Goal: Information Seeking & Learning: Get advice/opinions

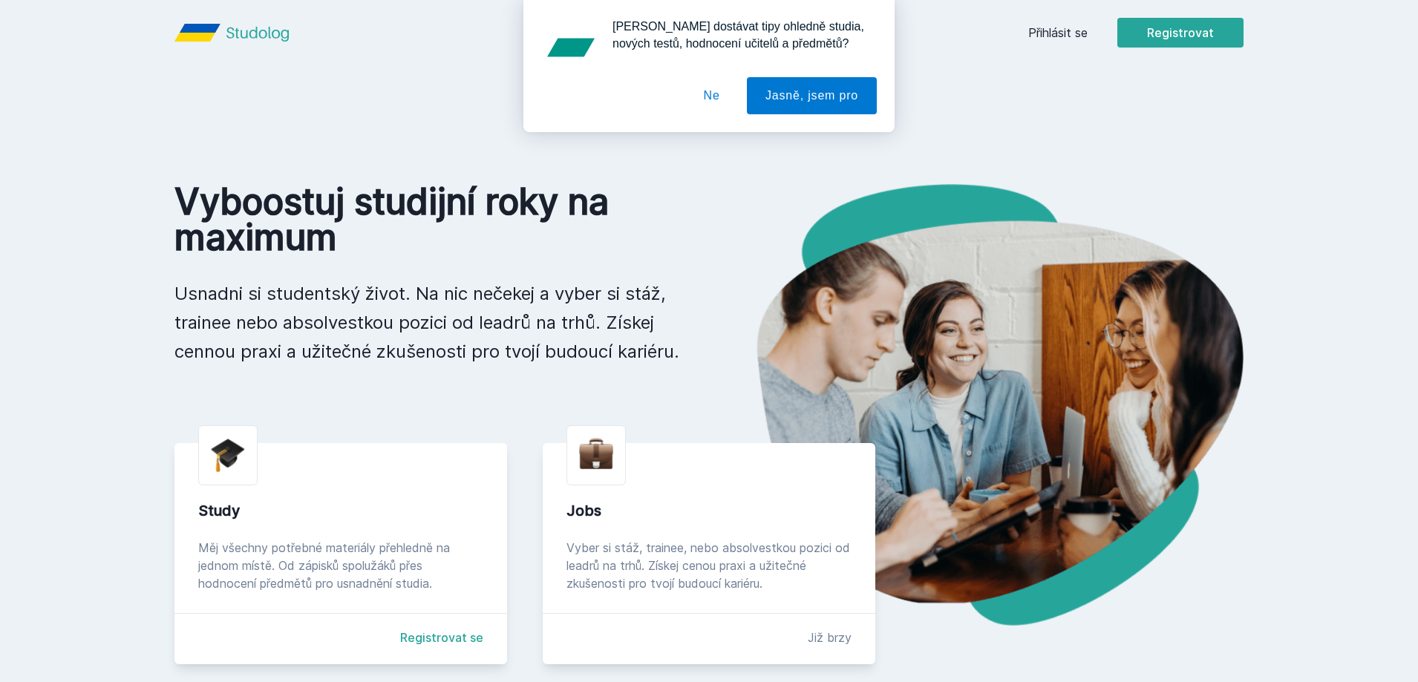
click at [714, 99] on button "Ne" at bounding box center [711, 95] width 53 height 37
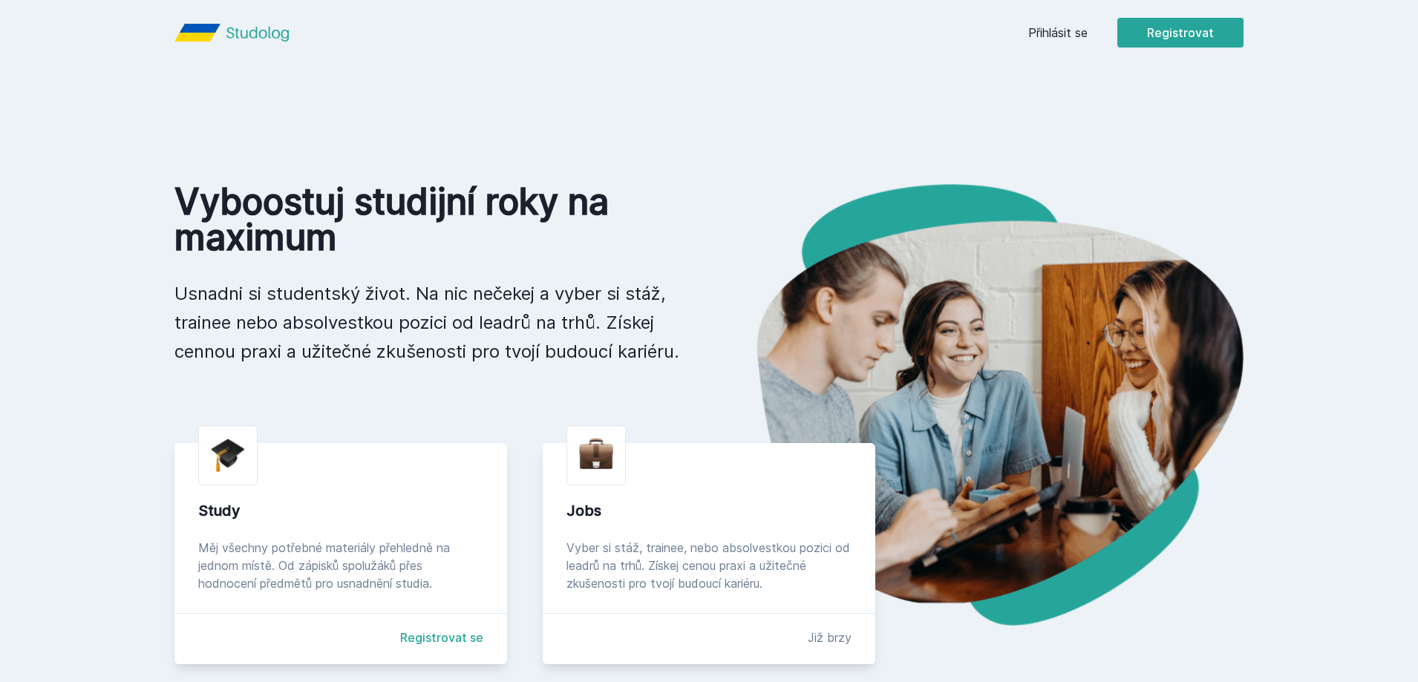
click at [1029, 33] on link "Přihlásit se" at bounding box center [1057, 33] width 59 height 18
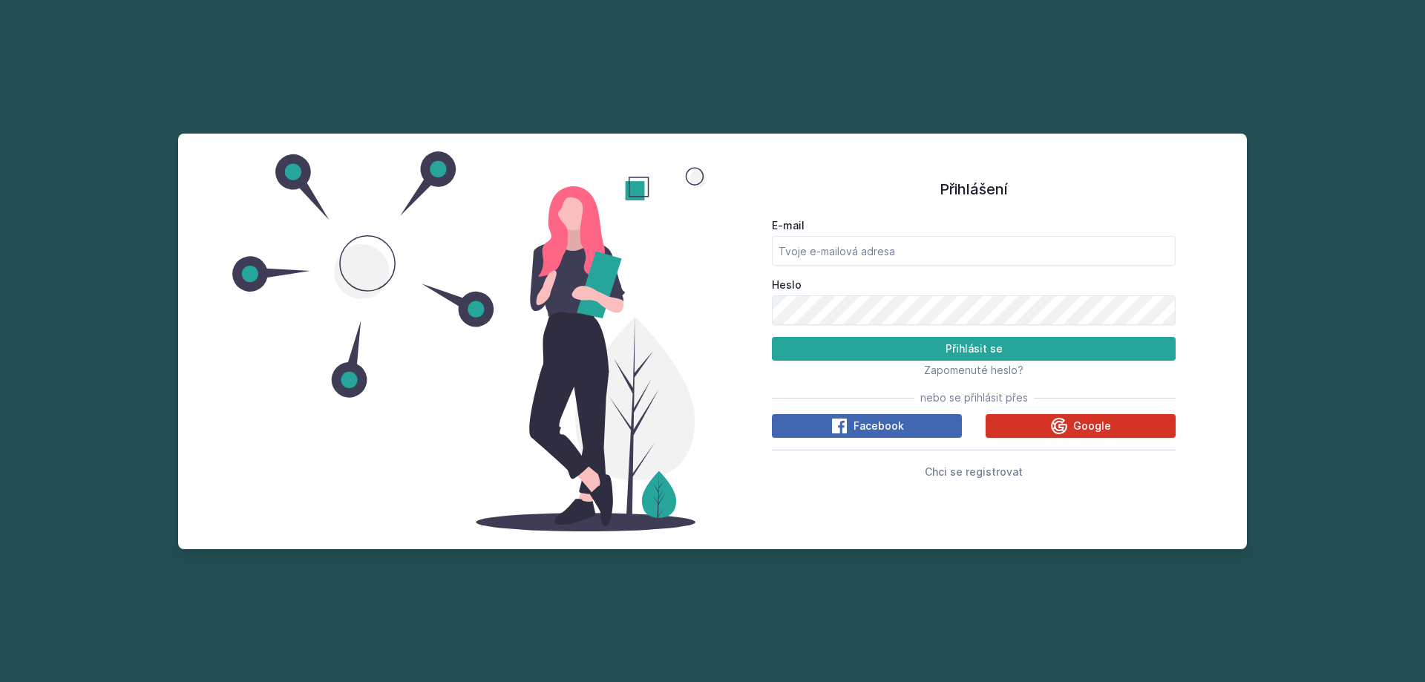
click at [1071, 421] on div "Google" at bounding box center [1081, 426] width 61 height 18
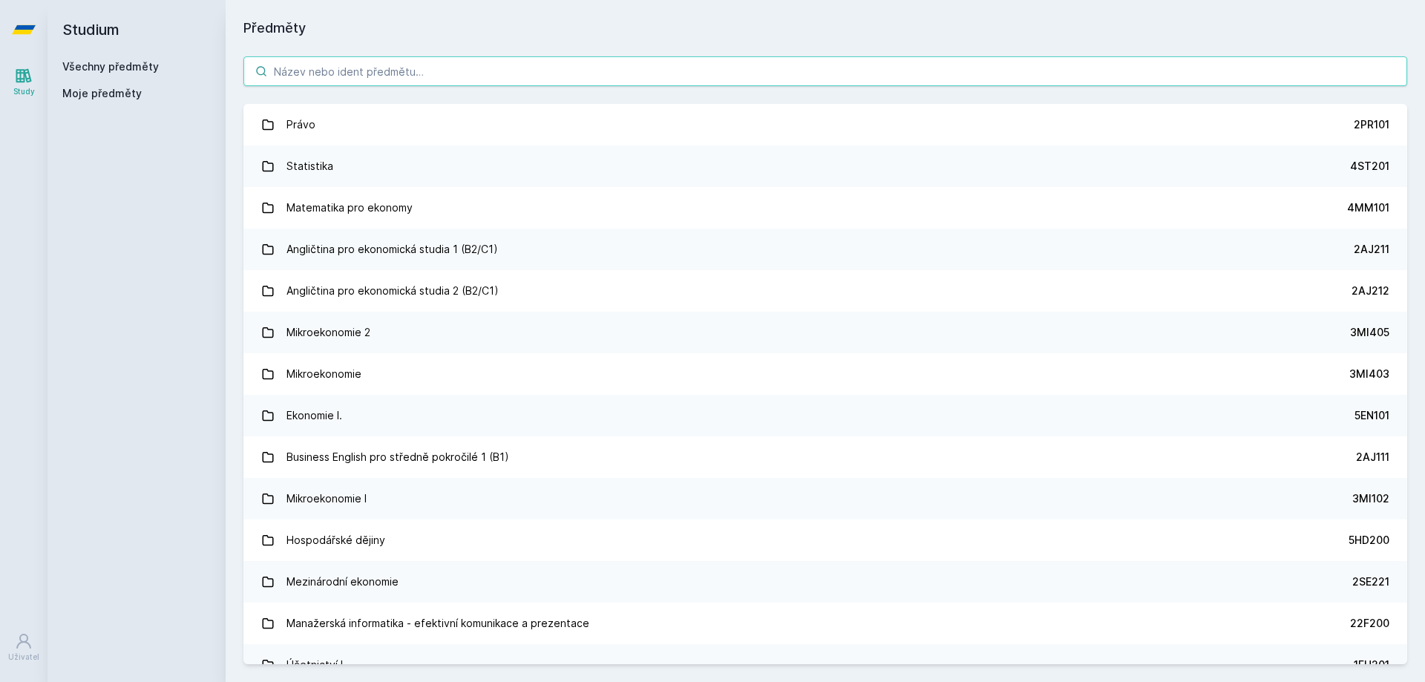
click at [375, 60] on input "search" at bounding box center [826, 71] width 1164 height 30
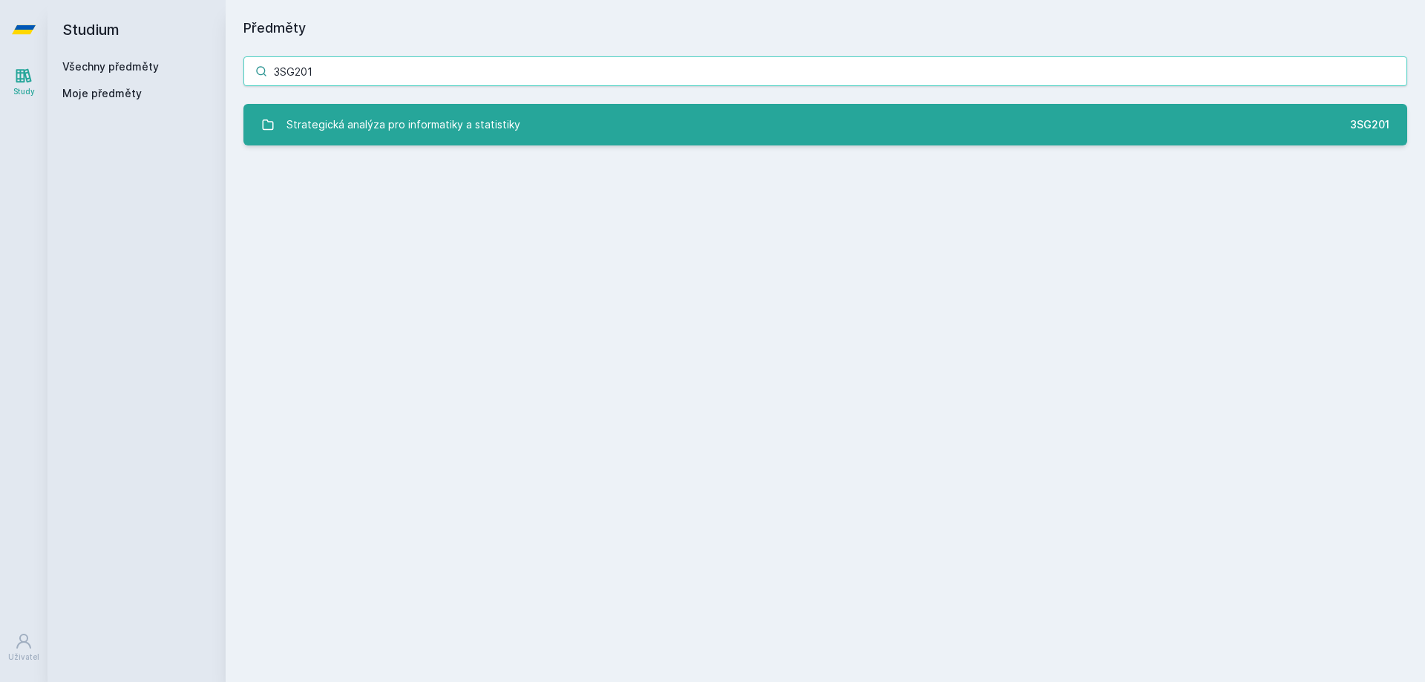
type input "3SG201"
click at [490, 131] on div "Strategická analýza pro informatiky a statistiky" at bounding box center [404, 125] width 234 height 30
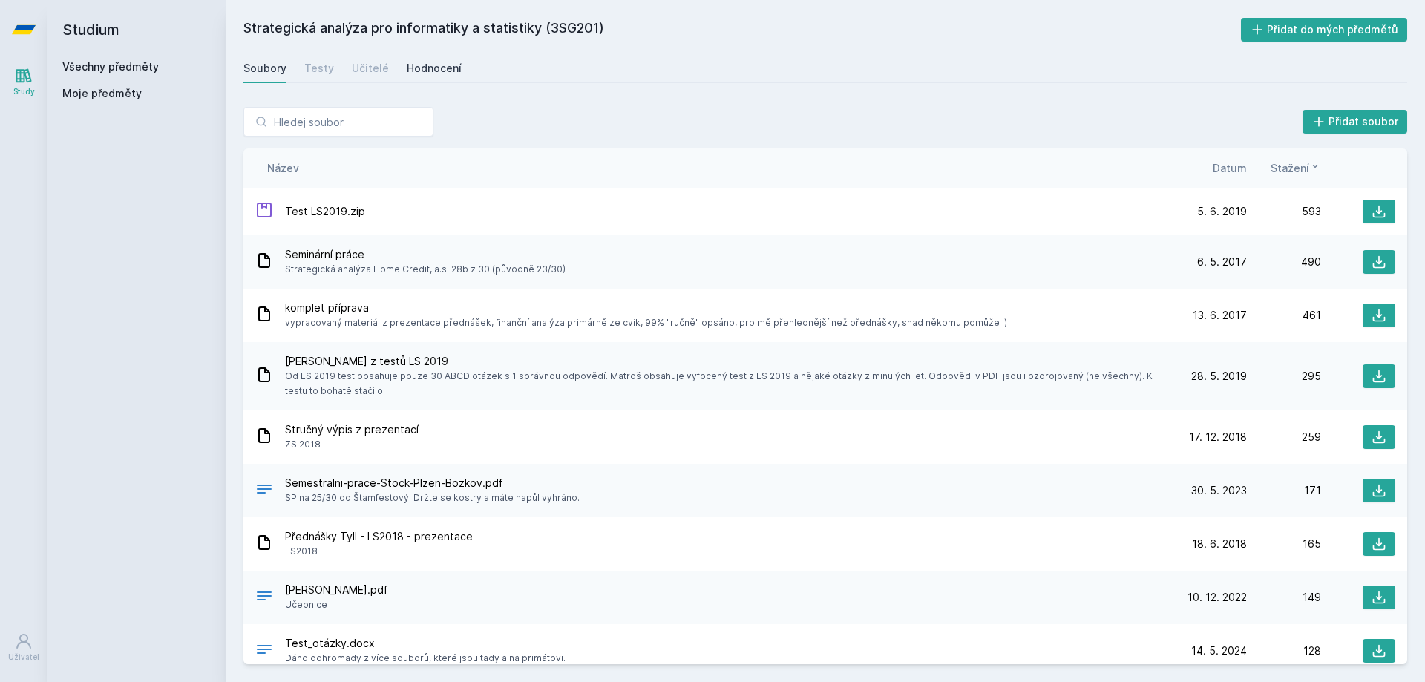
click at [435, 62] on div "Hodnocení" at bounding box center [434, 68] width 55 height 15
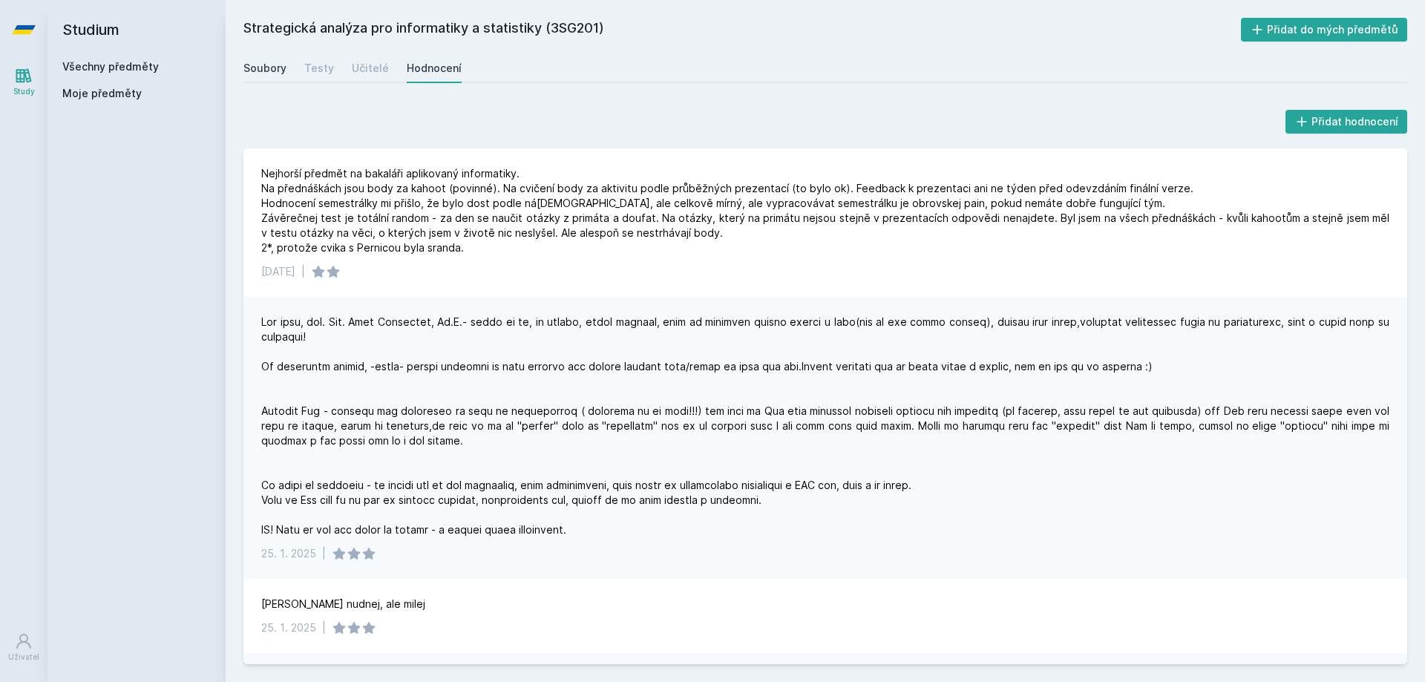
click at [256, 69] on div "Soubory" at bounding box center [265, 68] width 43 height 15
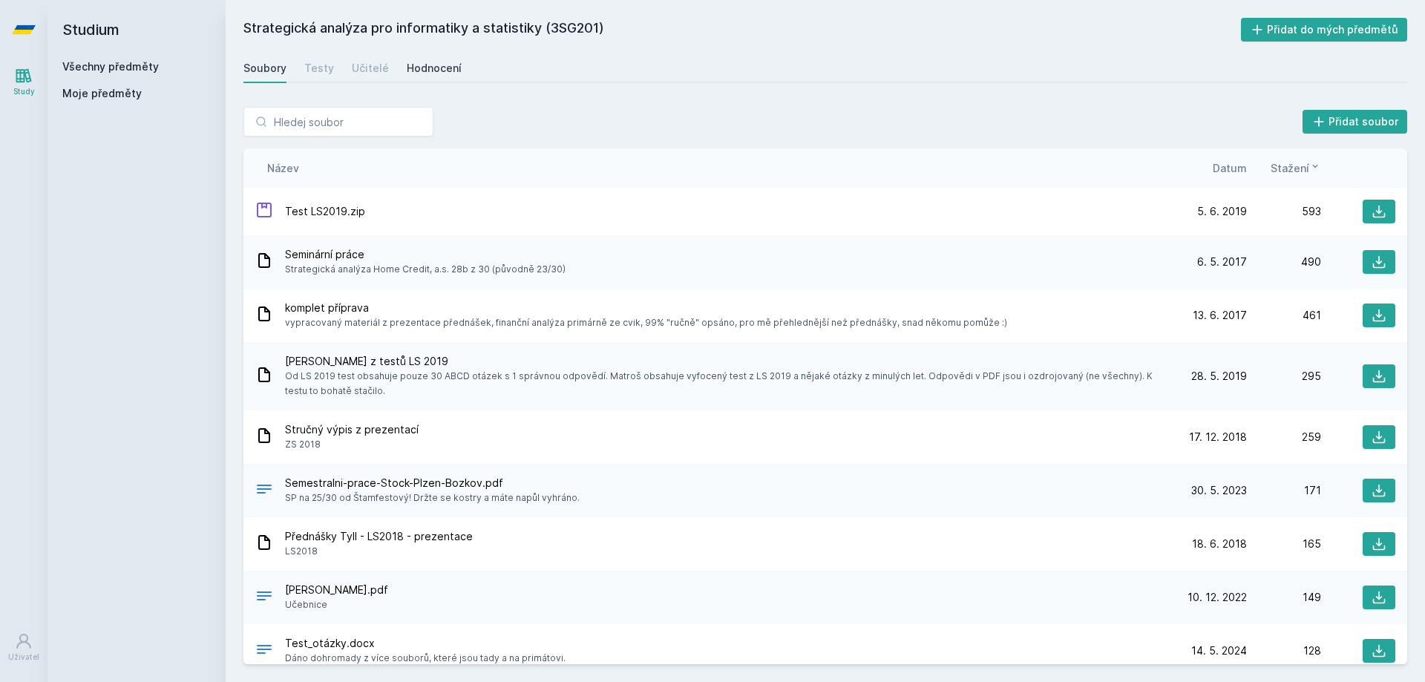
click at [427, 71] on div "Hodnocení" at bounding box center [434, 68] width 55 height 15
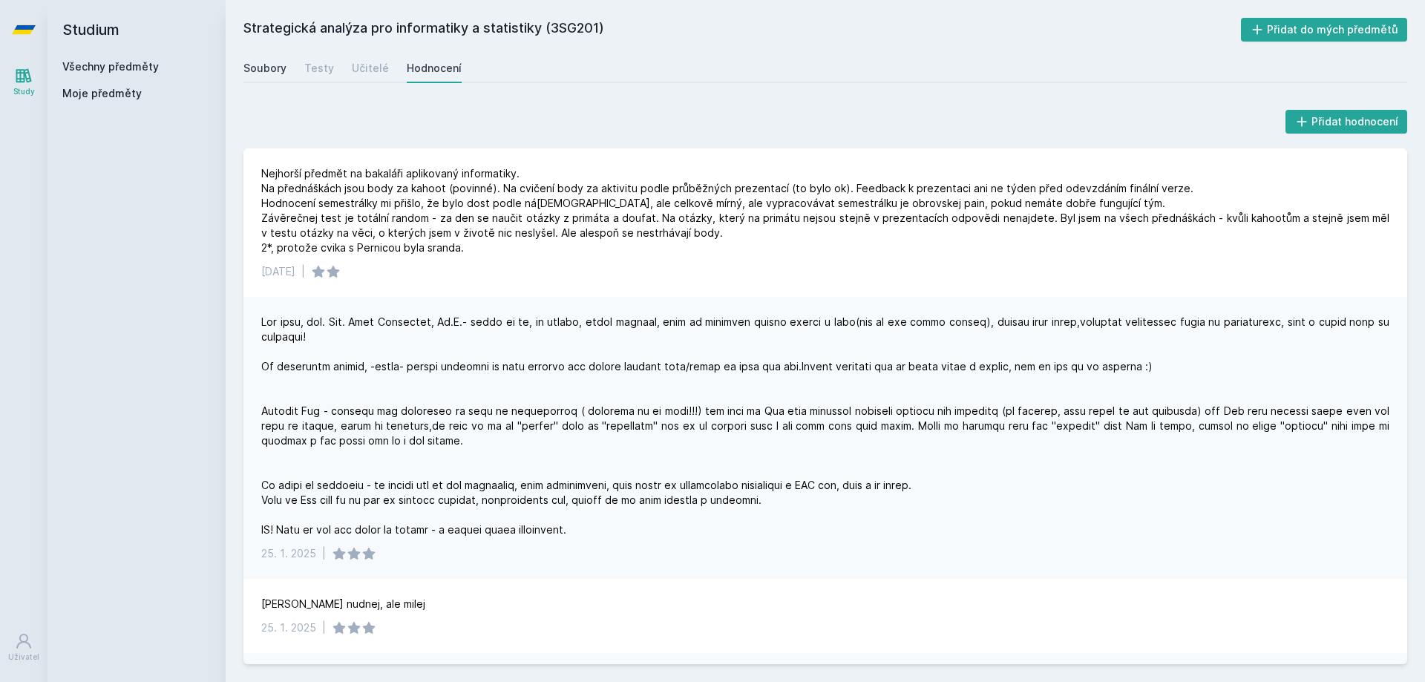
click at [255, 71] on div "Soubory" at bounding box center [265, 68] width 43 height 15
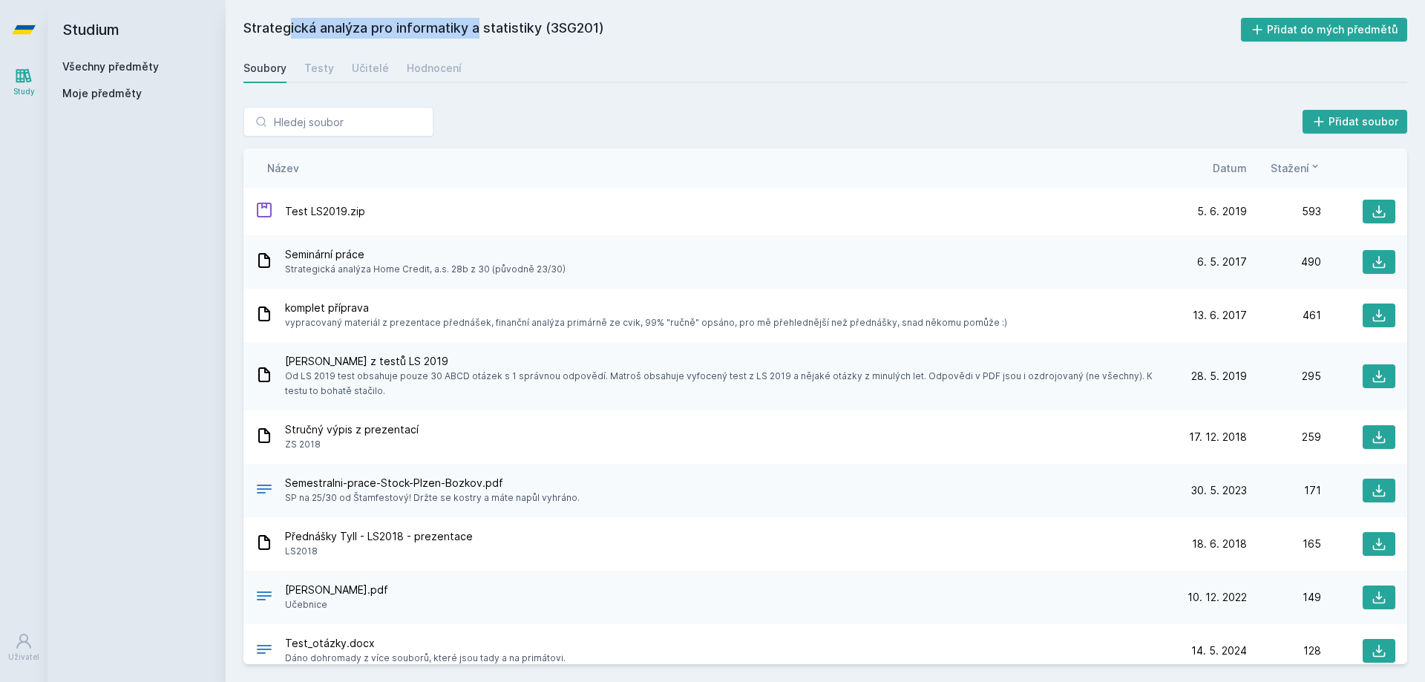
drag, startPoint x: 244, startPoint y: 28, endPoint x: 436, endPoint y: 40, distance: 192.7
click at [436, 40] on h2 "Strategická analýza pro informatiky a statistiky (3SG201)" at bounding box center [743, 30] width 998 height 24
click at [546, 42] on div "Strategická analýza pro informatiky a statistiky (3SG201) Přidat do mých předmě…" at bounding box center [826, 341] width 1164 height 647
click at [427, 70] on div "Hodnocení" at bounding box center [434, 68] width 55 height 15
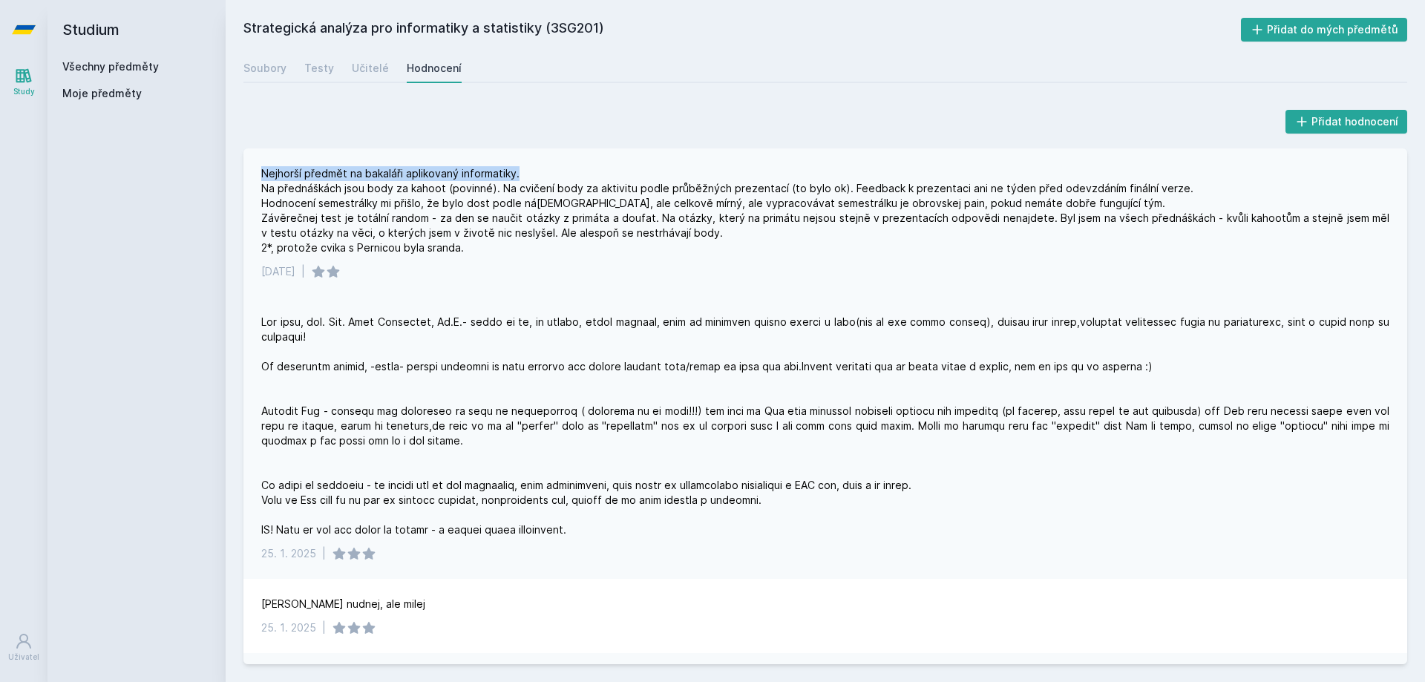
drag, startPoint x: 256, startPoint y: 175, endPoint x: 516, endPoint y: 174, distance: 259.8
click at [516, 174] on div "Nejhorší předmět na bakaláři aplikovaný informatiky. Na přednáškách jsou body z…" at bounding box center [826, 222] width 1164 height 148
click at [546, 170] on div "Nejhorší předmět na bakaláři aplikovaný informatiky. Na přednáškách jsou body z…" at bounding box center [825, 210] width 1128 height 89
click at [702, 205] on div "Nejhorší předmět na bakaláři aplikovaný informatiky. Na přednáškách jsou body z…" at bounding box center [825, 210] width 1128 height 89
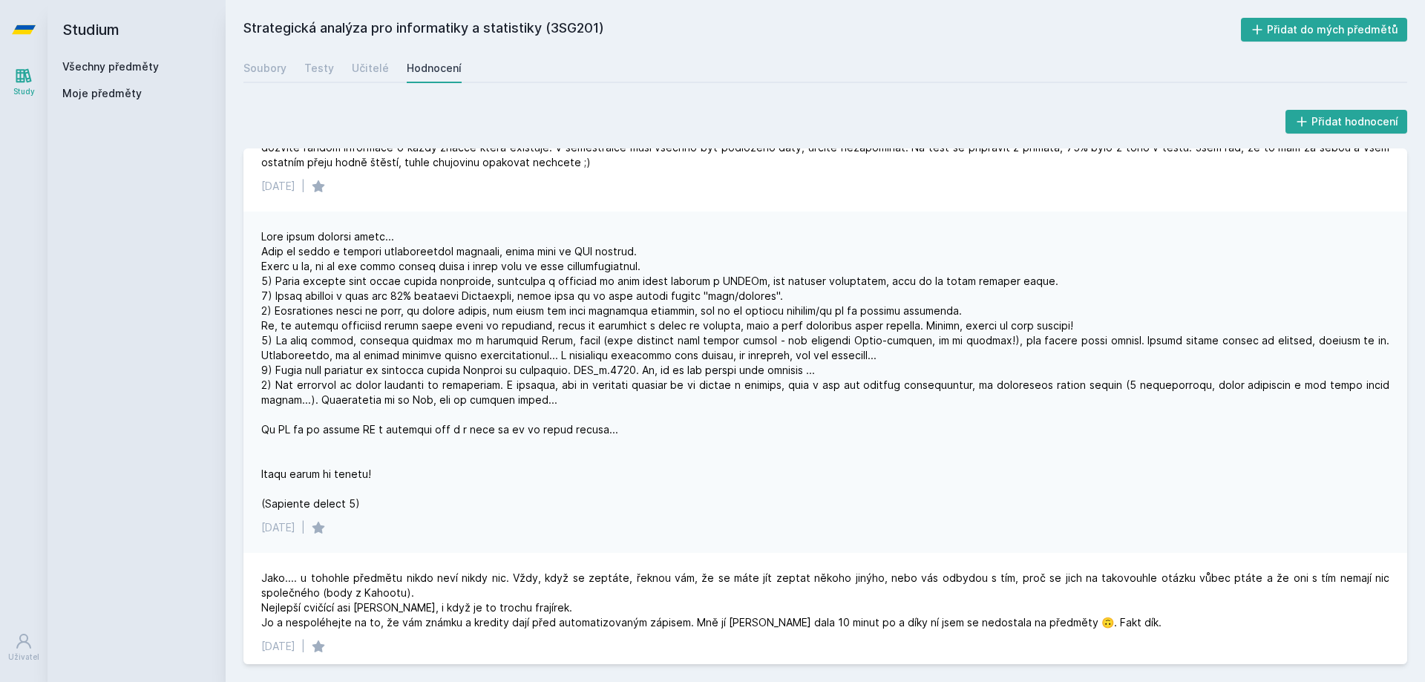
scroll to position [891, 0]
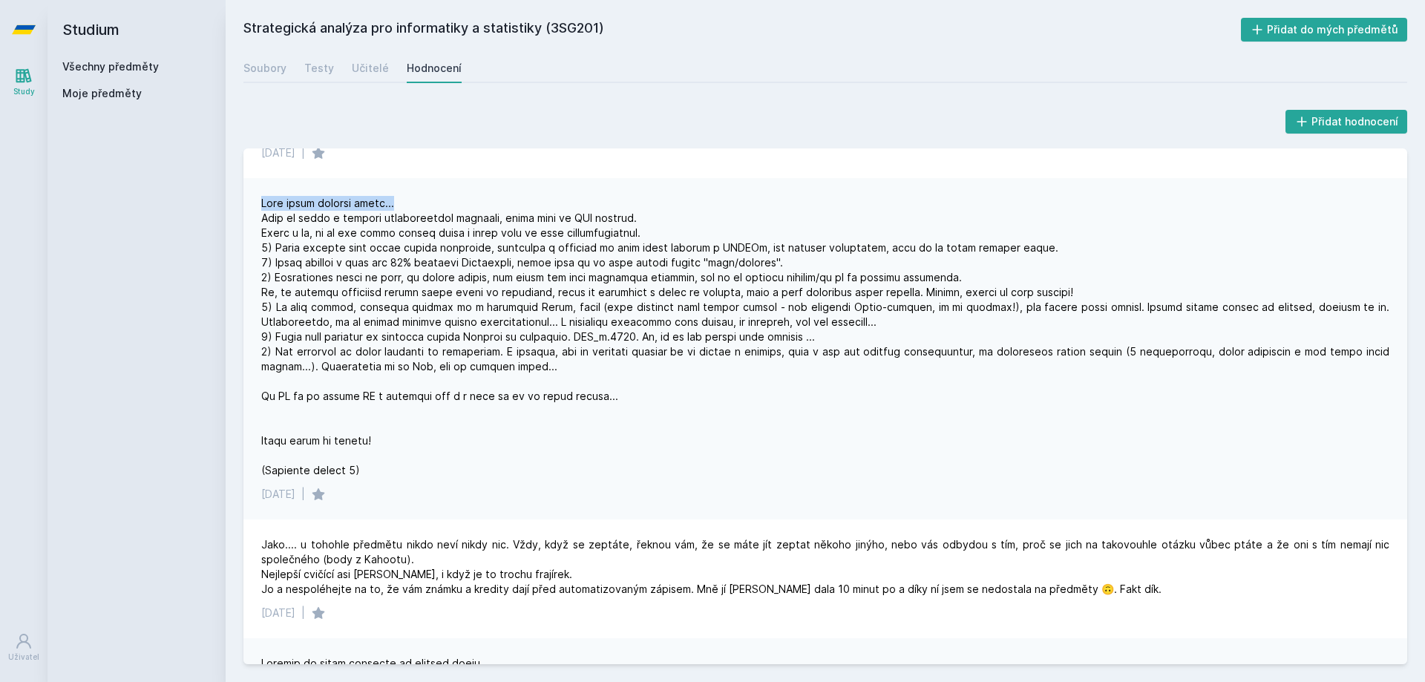
drag, startPoint x: 261, startPoint y: 203, endPoint x: 400, endPoint y: 206, distance: 139.6
click at [407, 203] on div "15. 2. 2023 |" at bounding box center [826, 349] width 1164 height 342
drag, startPoint x: 265, startPoint y: 217, endPoint x: 549, endPoint y: 225, distance: 284.5
click at [565, 225] on div at bounding box center [825, 337] width 1128 height 282
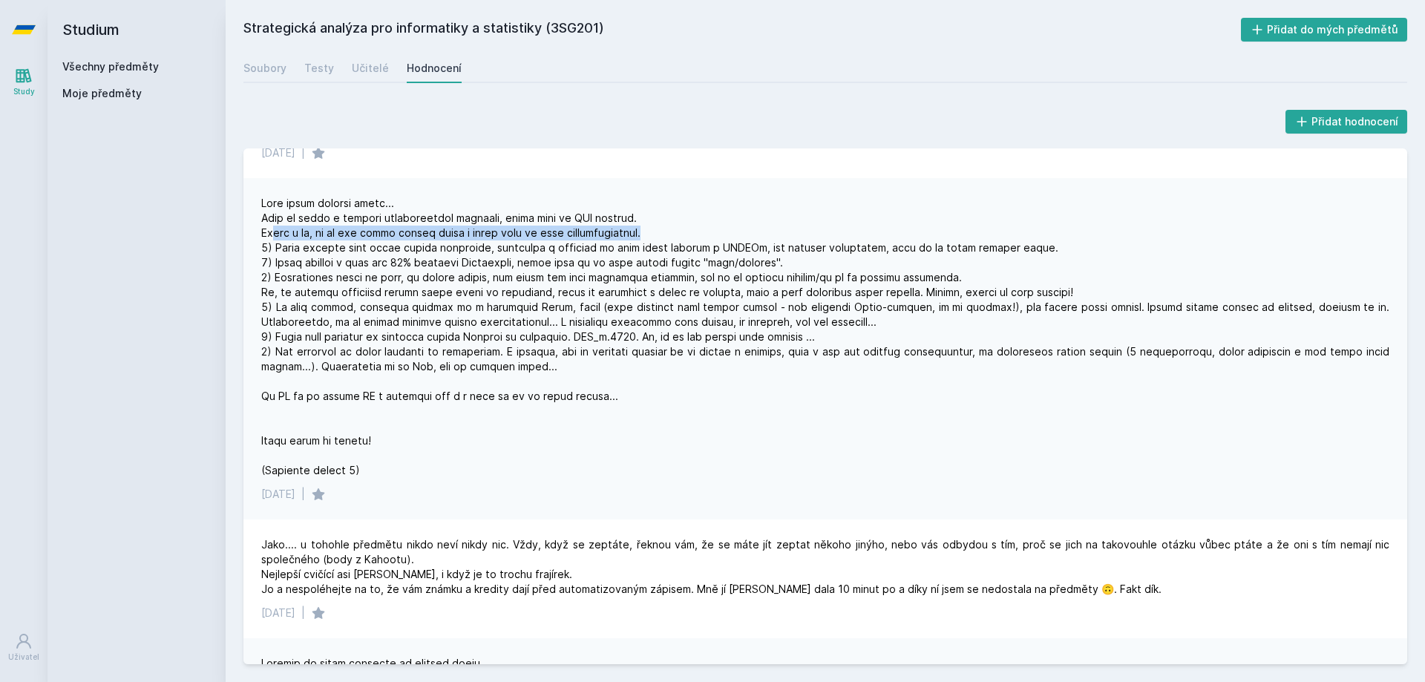
drag, startPoint x: 272, startPoint y: 239, endPoint x: 630, endPoint y: 231, distance: 357.2
click at [630, 231] on div at bounding box center [825, 337] width 1128 height 282
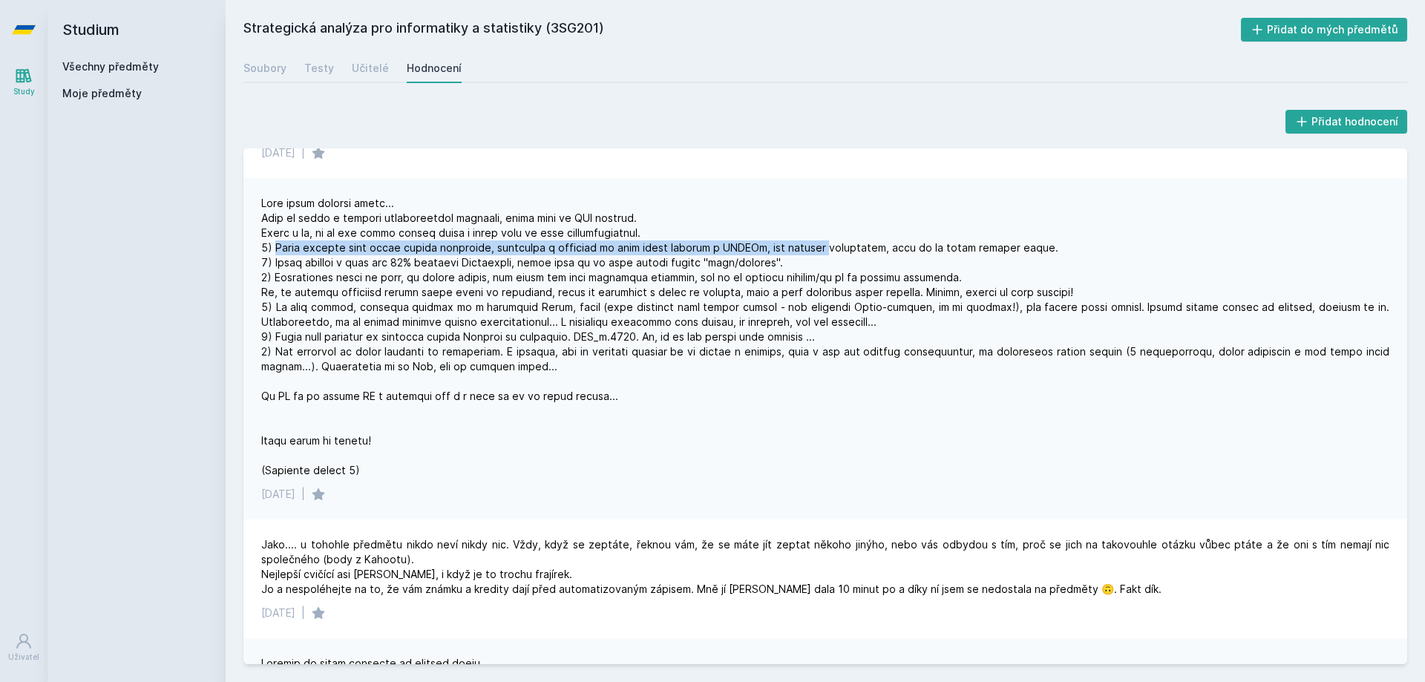
drag, startPoint x: 274, startPoint y: 243, endPoint x: 817, endPoint y: 253, distance: 543.6
click at [817, 253] on div at bounding box center [825, 337] width 1128 height 282
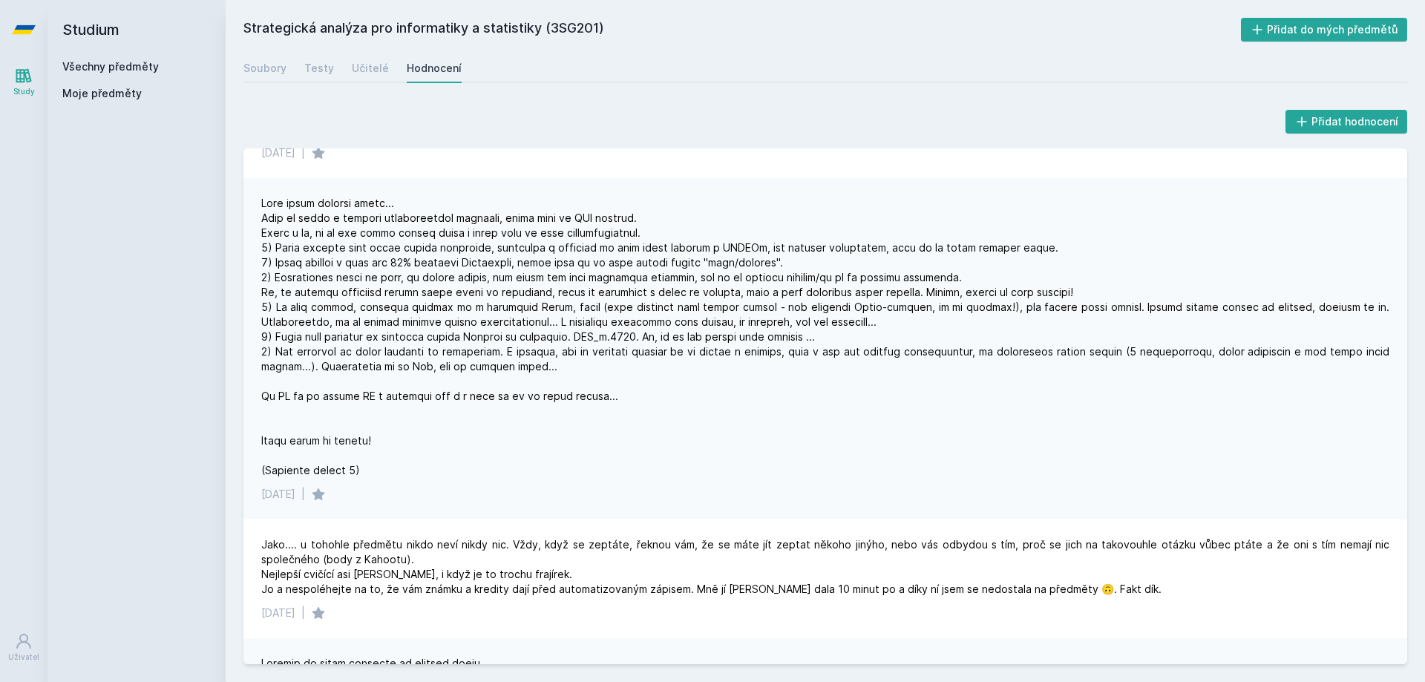
click at [294, 267] on div at bounding box center [825, 337] width 1128 height 282
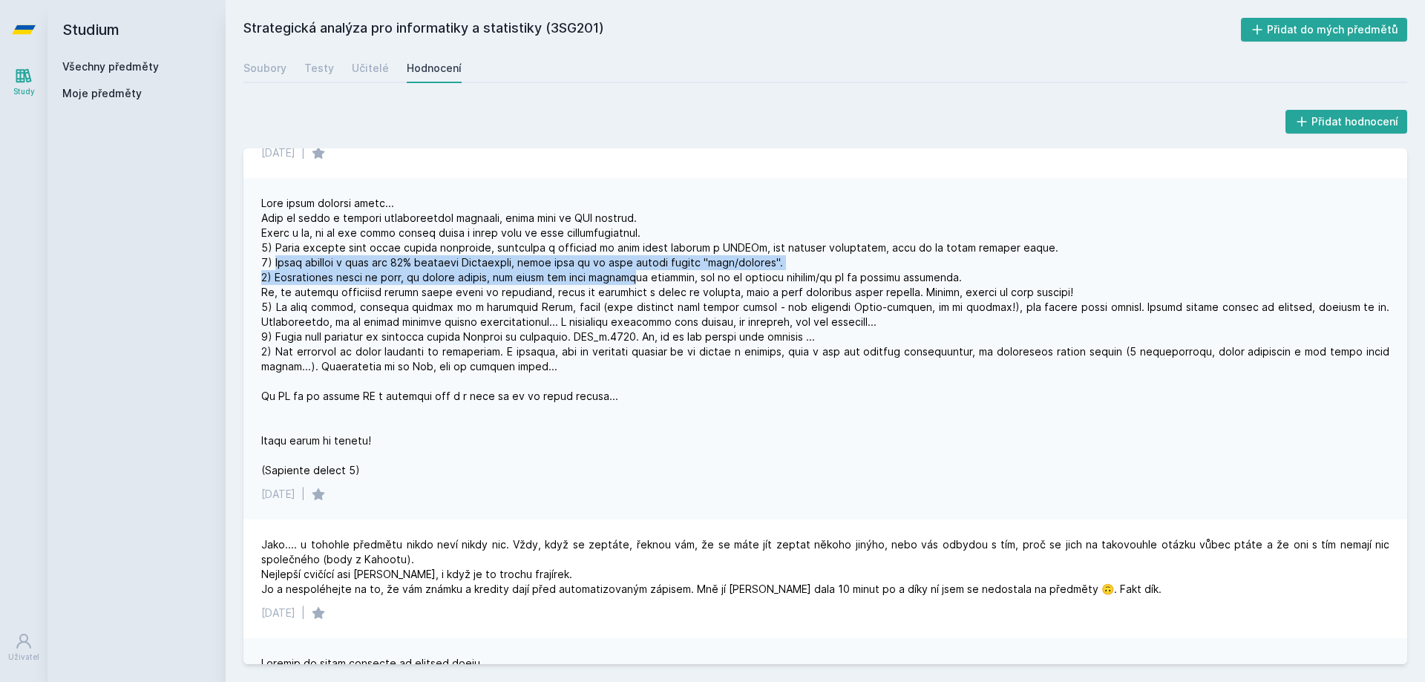
drag, startPoint x: 274, startPoint y: 263, endPoint x: 636, endPoint y: 275, distance: 361.8
click at [636, 275] on div at bounding box center [825, 337] width 1128 height 282
click at [269, 281] on div at bounding box center [825, 337] width 1128 height 282
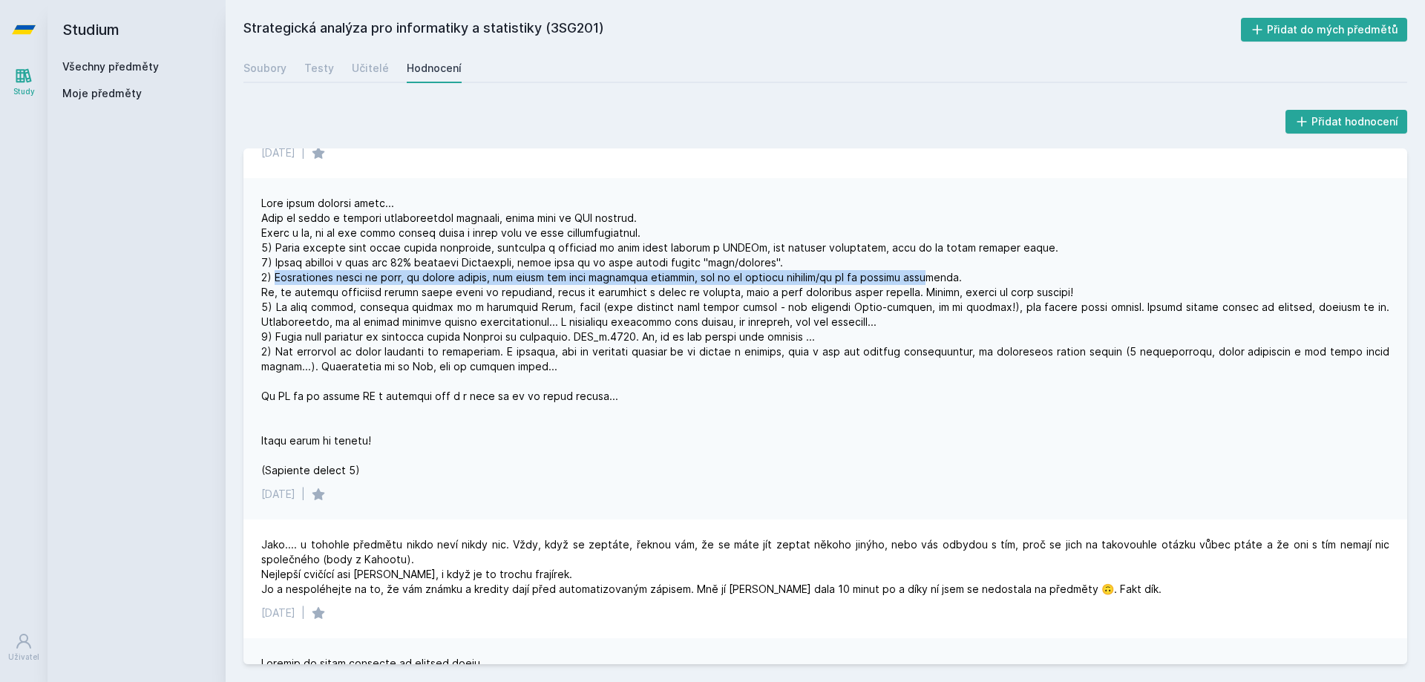
drag, startPoint x: 273, startPoint y: 281, endPoint x: 939, endPoint y: 278, distance: 666.0
click at [939, 278] on div at bounding box center [825, 337] width 1128 height 282
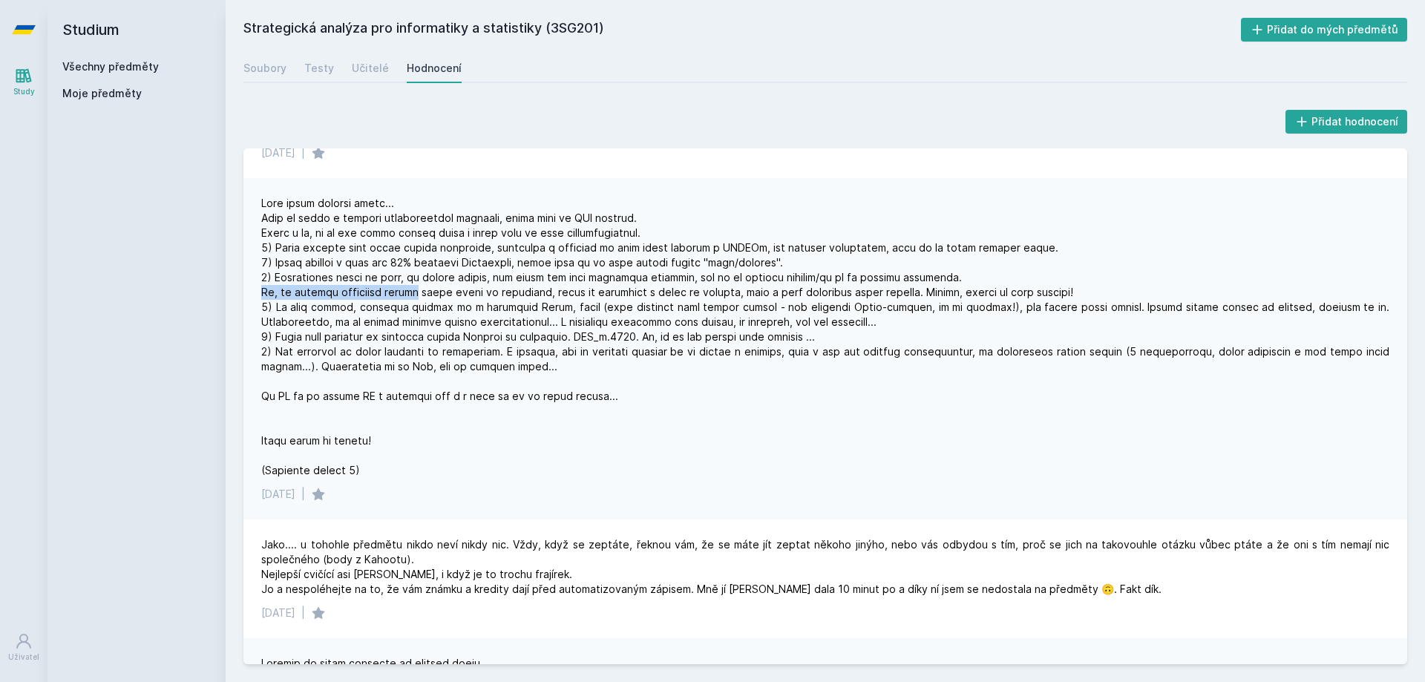
drag, startPoint x: 261, startPoint y: 290, endPoint x: 411, endPoint y: 289, distance: 150.0
click at [411, 289] on div at bounding box center [825, 337] width 1128 height 282
drag, startPoint x: 478, startPoint y: 306, endPoint x: 538, endPoint y: 300, distance: 59.7
click at [508, 304] on div at bounding box center [825, 337] width 1128 height 282
click at [601, 291] on div at bounding box center [825, 337] width 1128 height 282
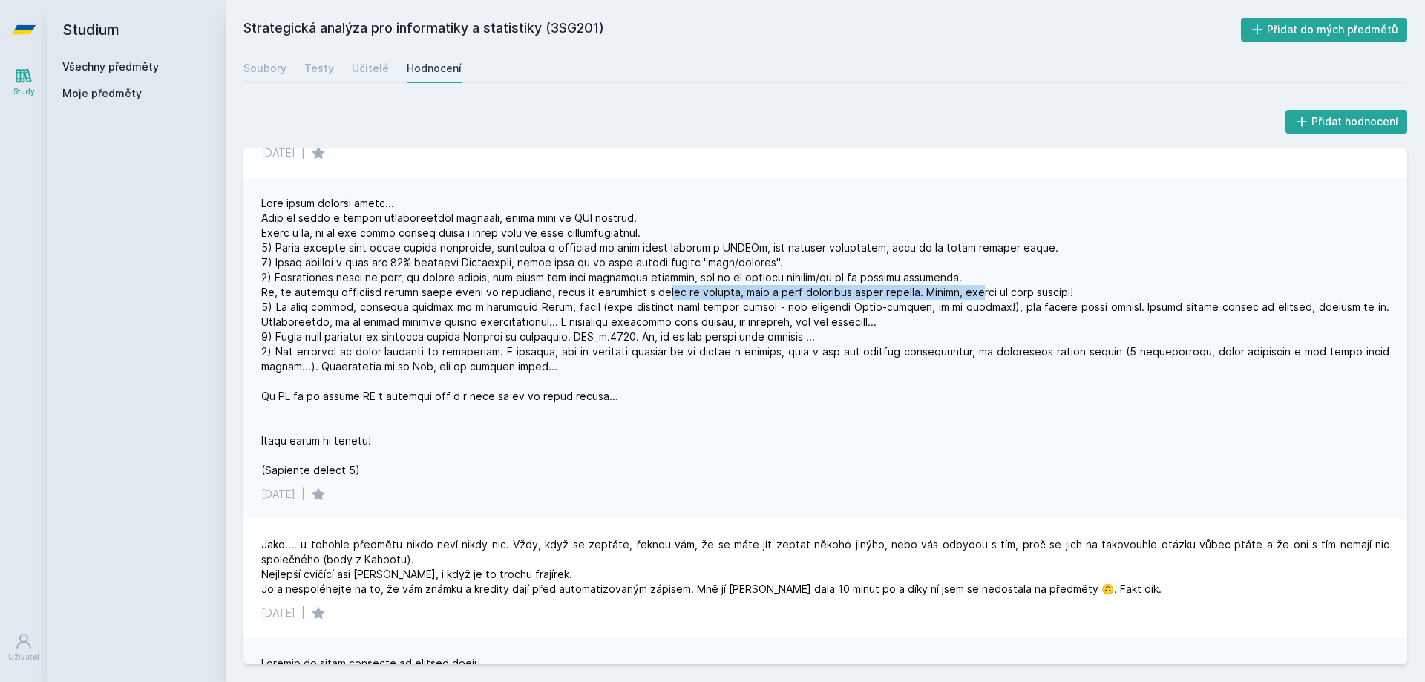
drag, startPoint x: 646, startPoint y: 293, endPoint x: 964, endPoint y: 295, distance: 318.5
click at [964, 295] on div at bounding box center [825, 337] width 1128 height 282
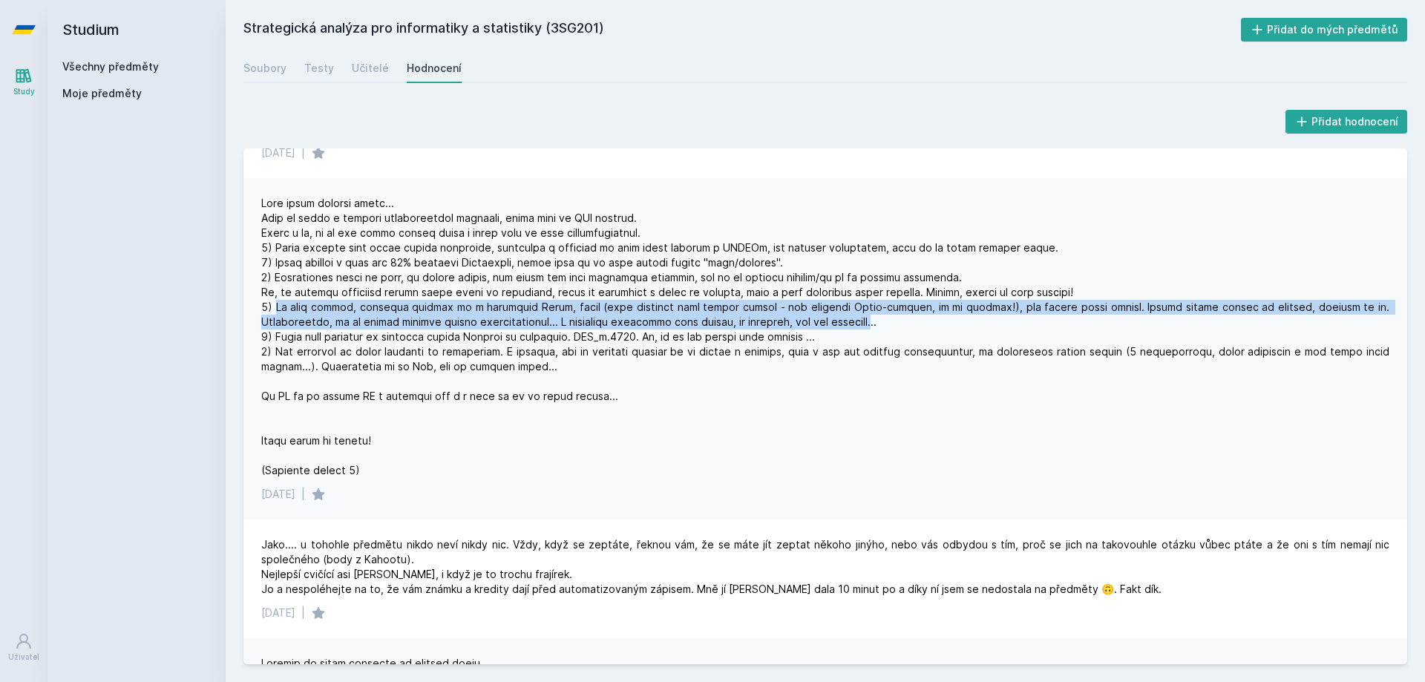
drag, startPoint x: 274, startPoint y: 305, endPoint x: 789, endPoint y: 323, distance: 515.5
click at [789, 323] on div at bounding box center [825, 337] width 1128 height 282
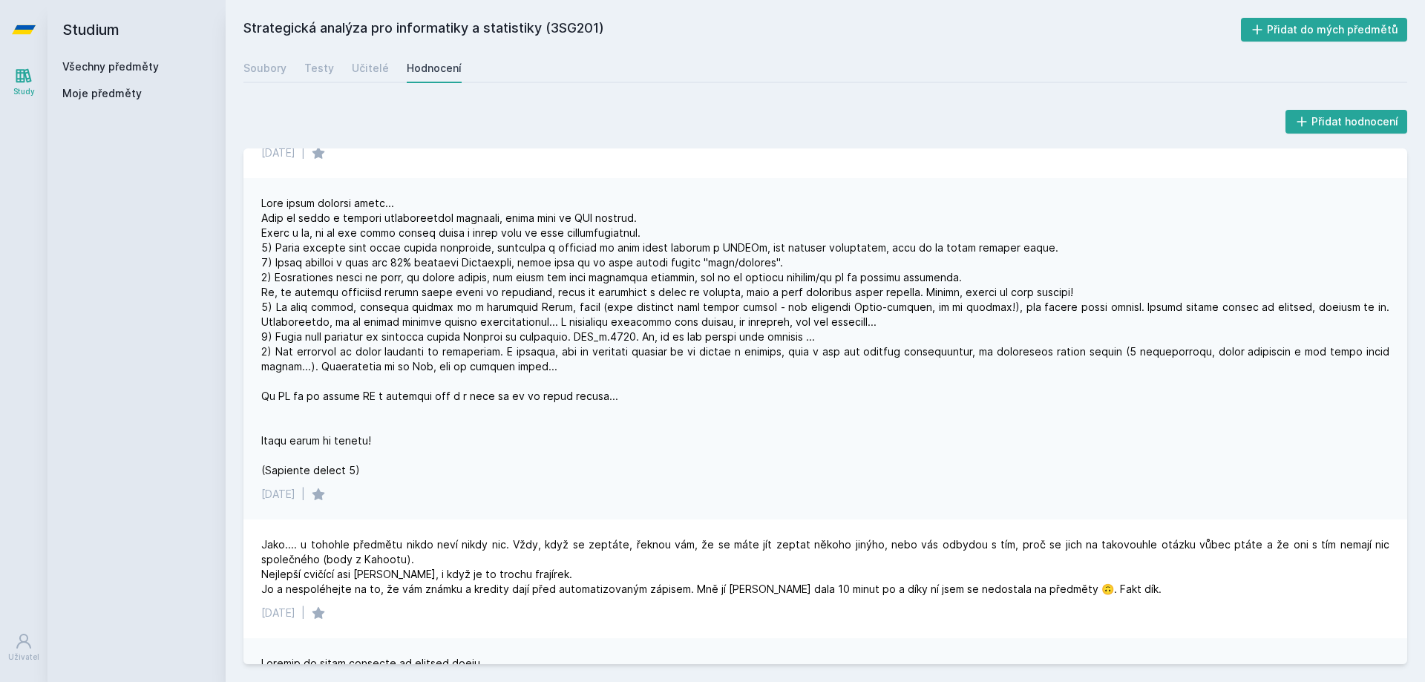
click at [299, 336] on div at bounding box center [825, 337] width 1128 height 282
drag, startPoint x: 290, startPoint y: 338, endPoint x: 601, endPoint y: 340, distance: 311.8
click at [601, 340] on div at bounding box center [825, 337] width 1128 height 282
drag, startPoint x: 678, startPoint y: 338, endPoint x: 817, endPoint y: 339, distance: 138.8
click at [817, 339] on div at bounding box center [825, 337] width 1128 height 282
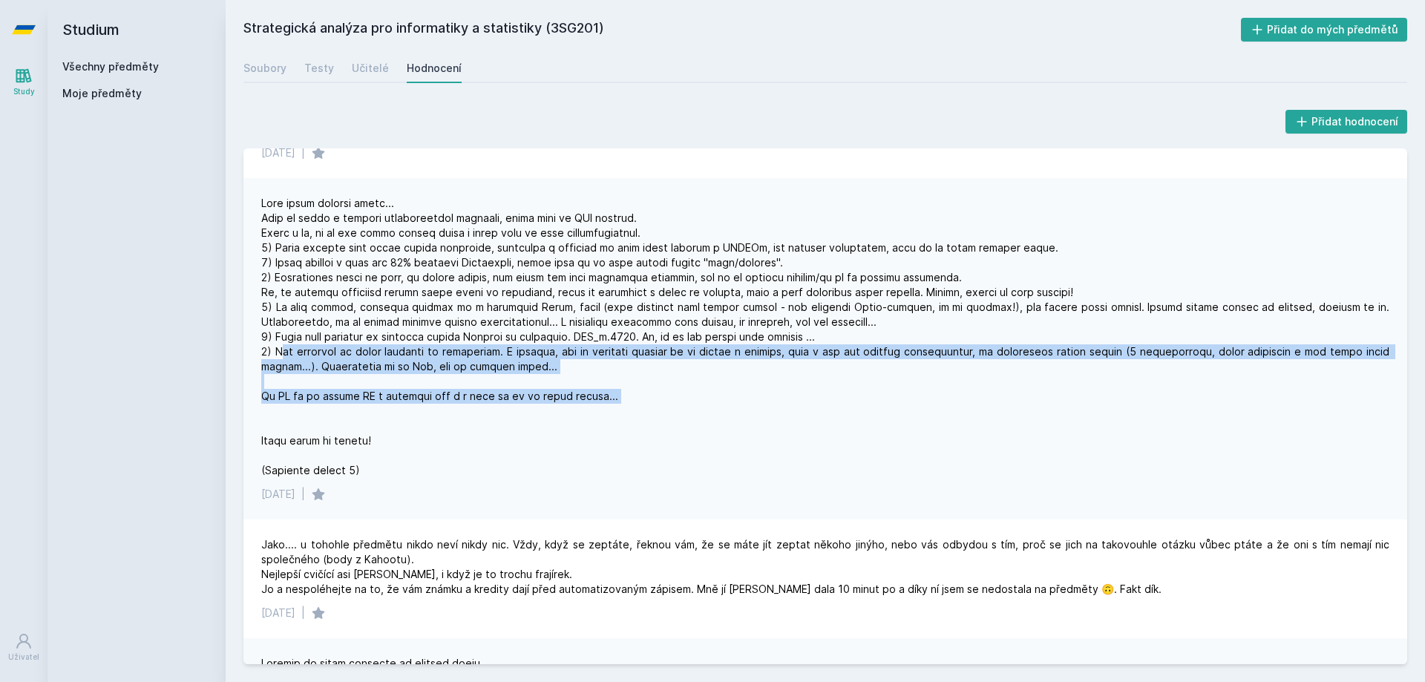
drag, startPoint x: 279, startPoint y: 352, endPoint x: 545, endPoint y: 404, distance: 270.8
click at [545, 404] on div at bounding box center [825, 337] width 1128 height 282
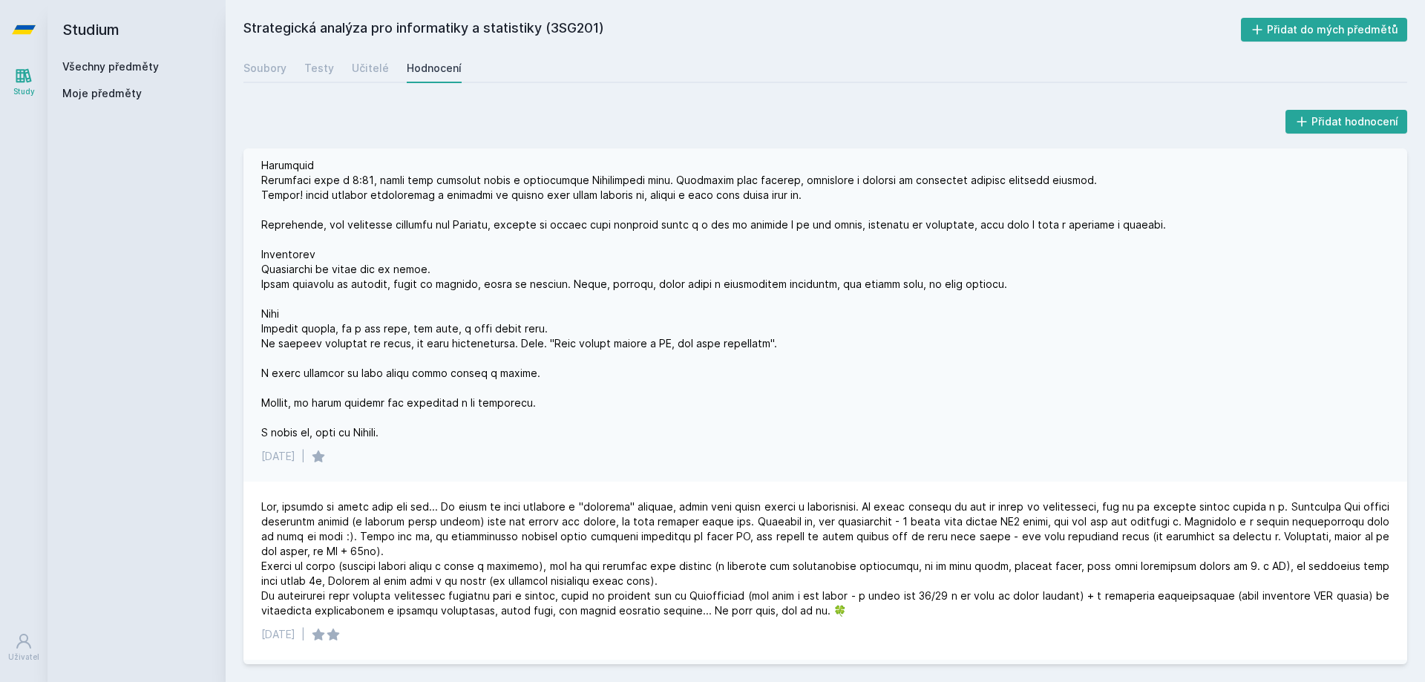
scroll to position [1559, 0]
